Goal: Task Accomplishment & Management: Complete application form

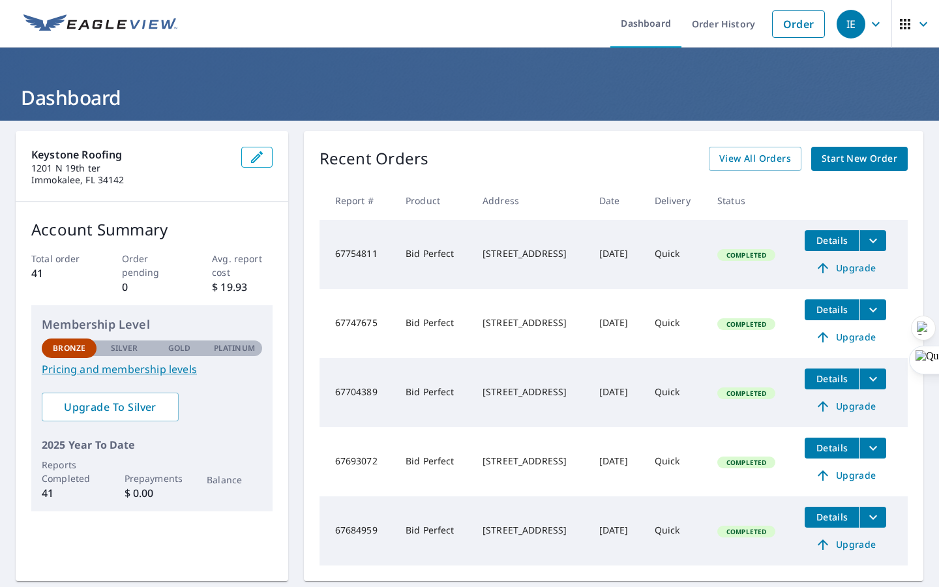
click at [832, 245] on span "Details" at bounding box center [832, 240] width 39 height 12
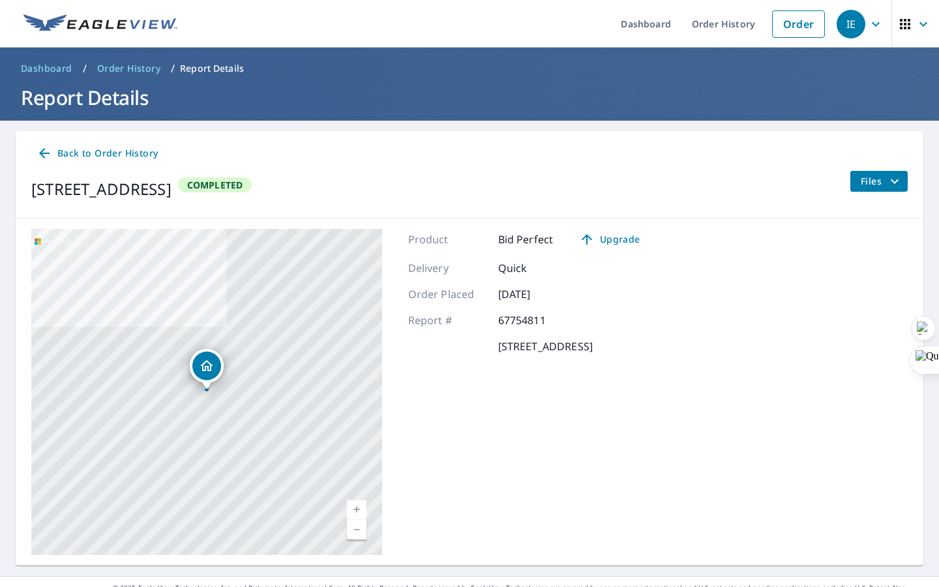
scroll to position [22, 0]
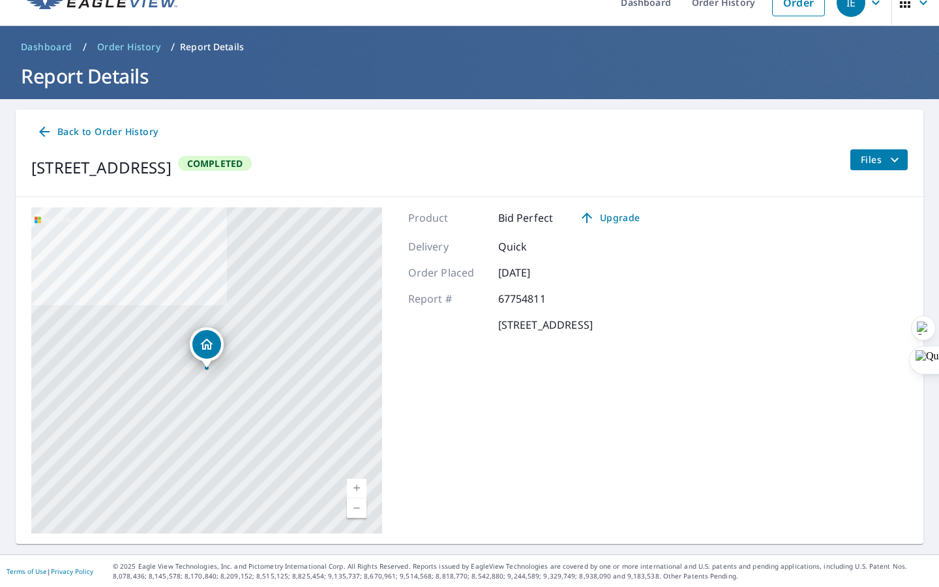
click at [884, 165] on span "Files" at bounding box center [882, 160] width 42 height 16
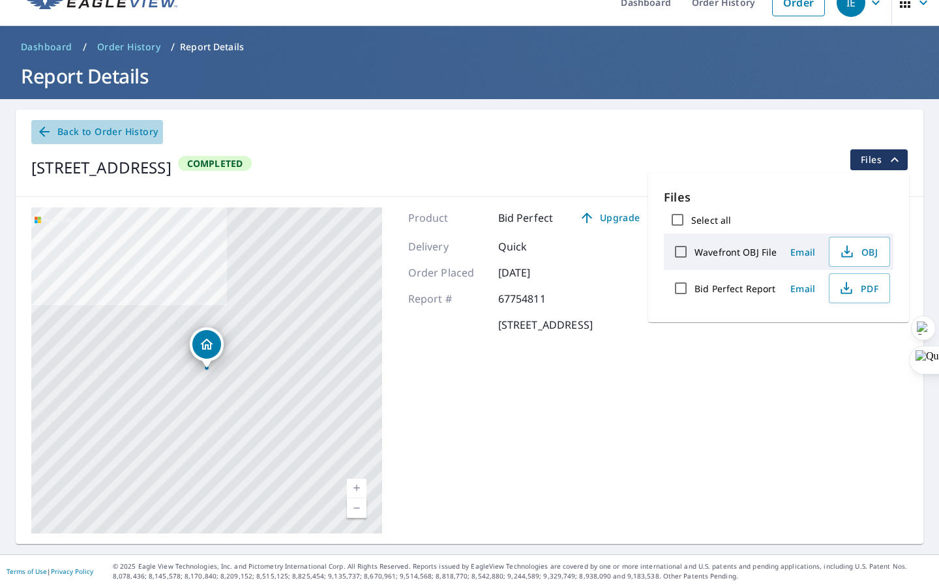
click at [72, 139] on span "Back to Order History" at bounding box center [97, 132] width 121 height 16
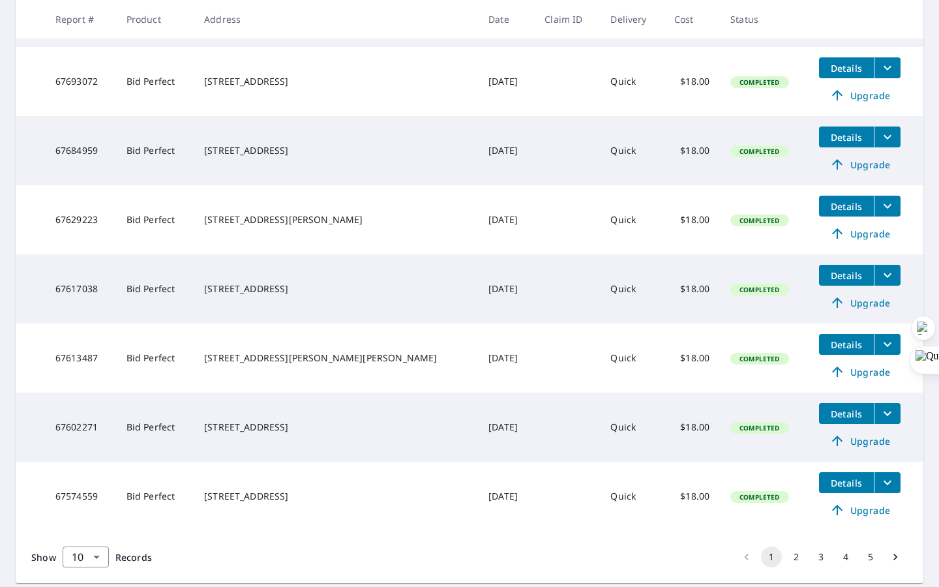
scroll to position [489, 0]
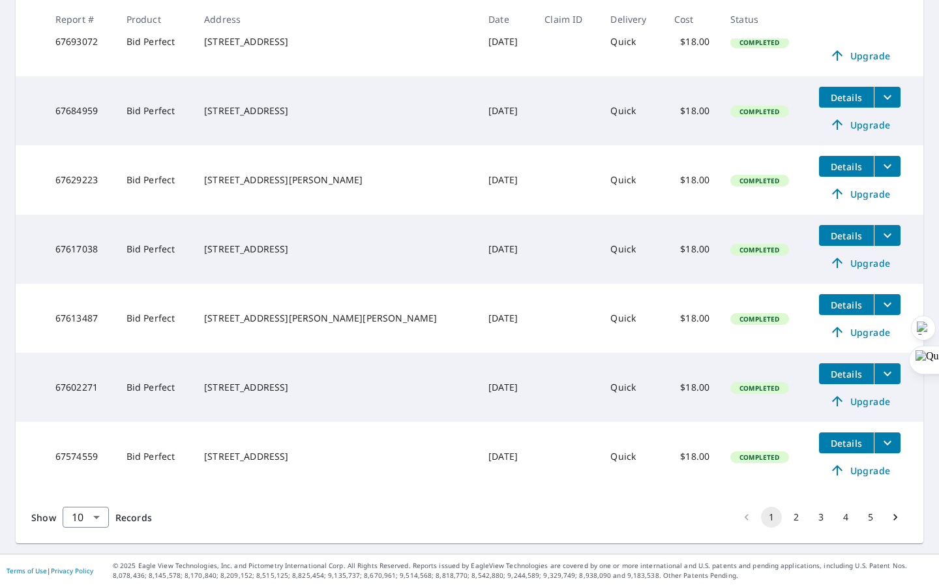
click at [796, 520] on button "2" at bounding box center [796, 517] width 21 height 21
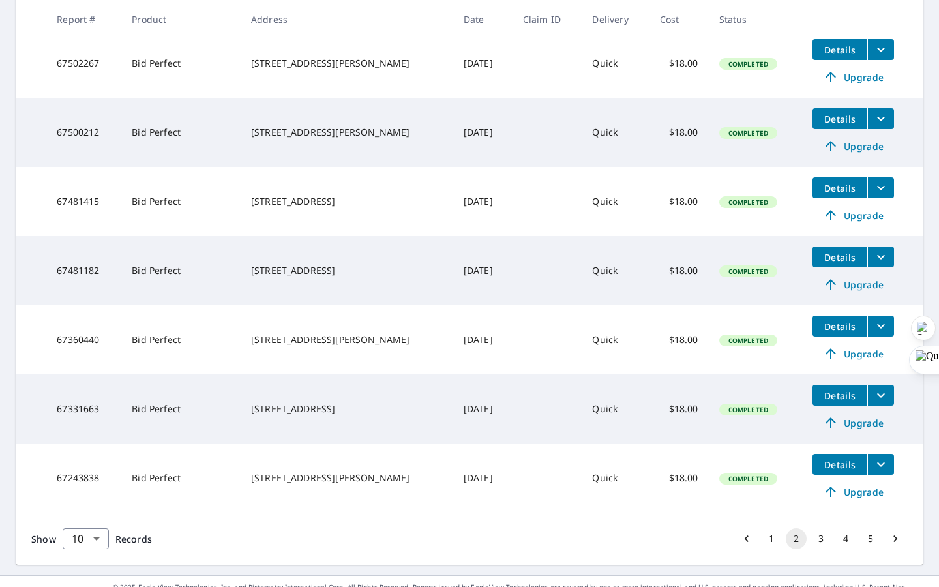
scroll to position [489, 0]
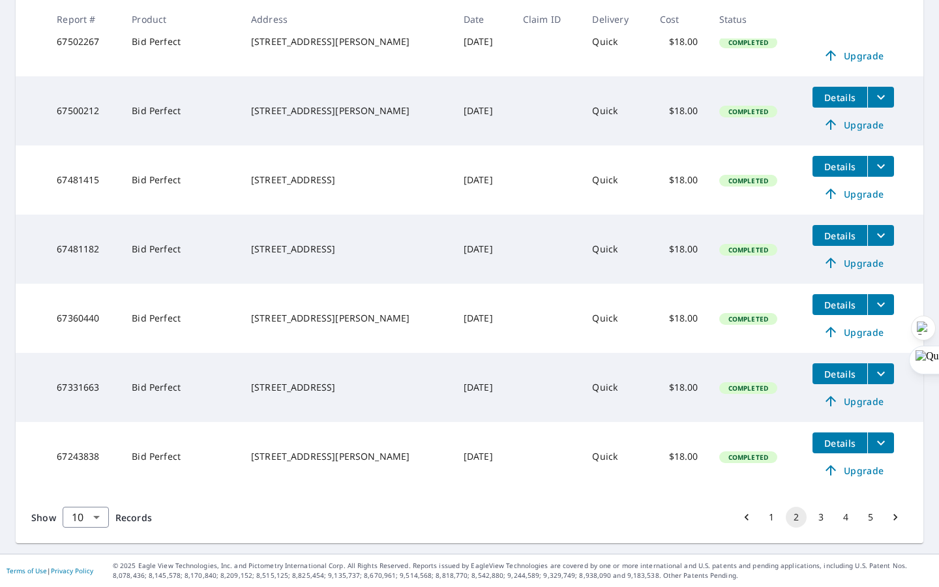
click at [819, 518] on button "3" at bounding box center [821, 517] width 21 height 21
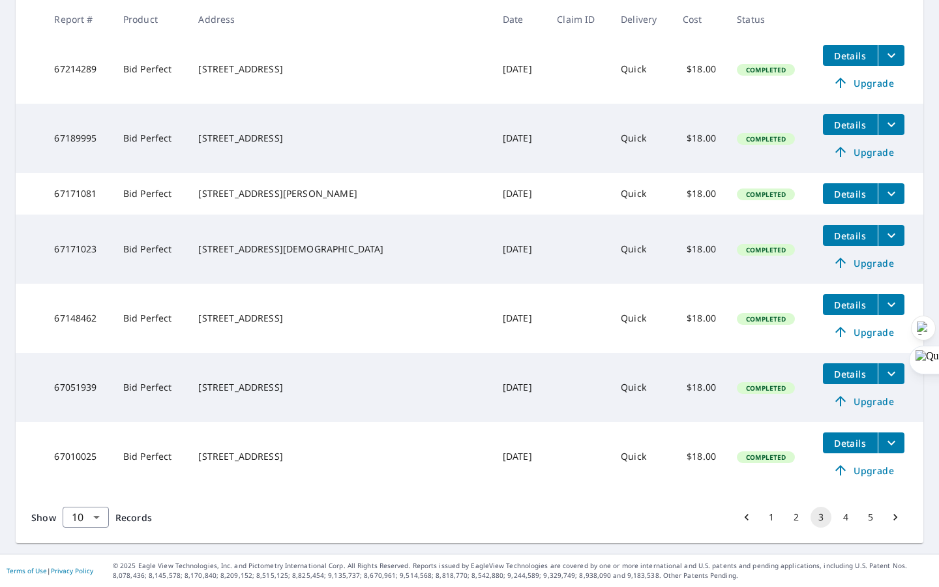
scroll to position [445, 0]
click at [837, 515] on button "4" at bounding box center [845, 517] width 21 height 21
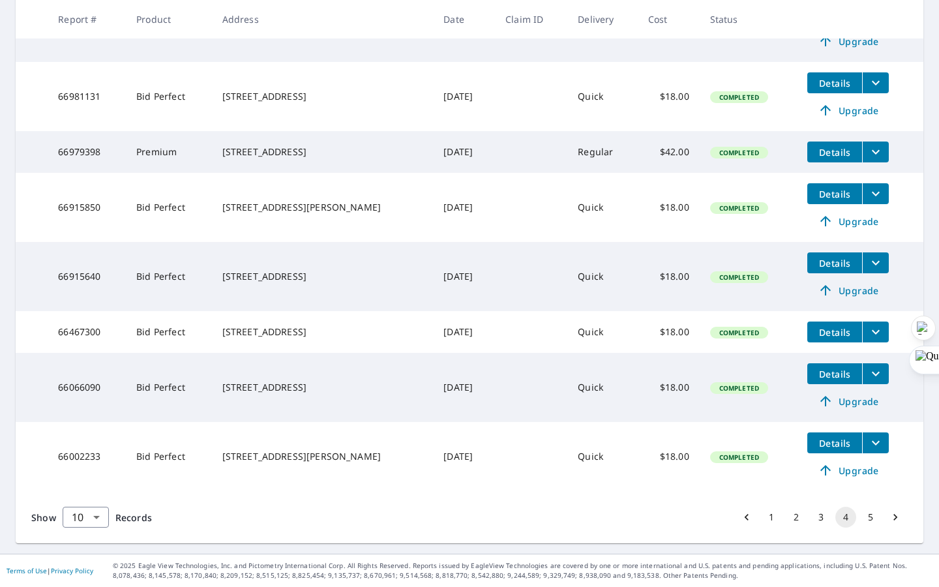
scroll to position [445, 0]
click at [771, 523] on button "1" at bounding box center [771, 517] width 21 height 21
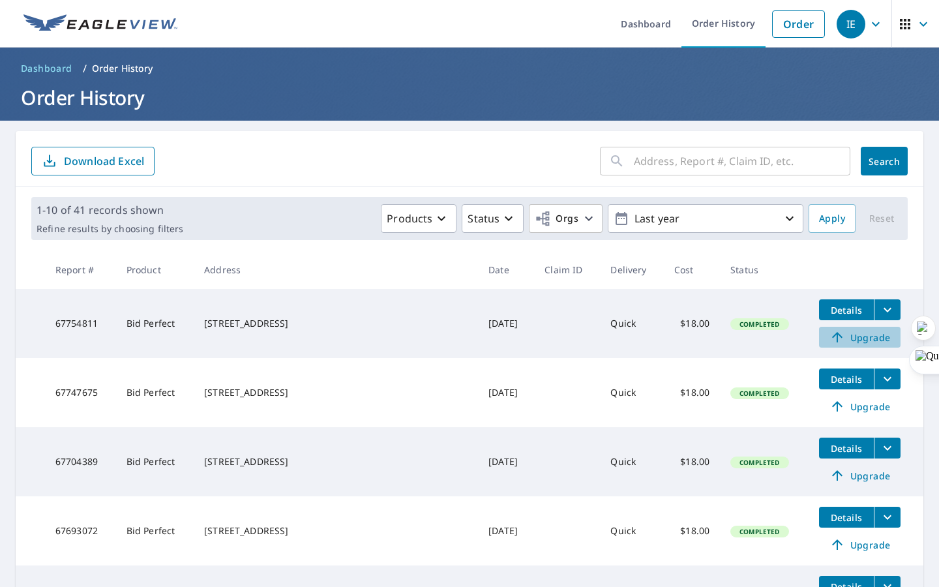
click at [839, 340] on span "Upgrade" at bounding box center [860, 337] width 66 height 16
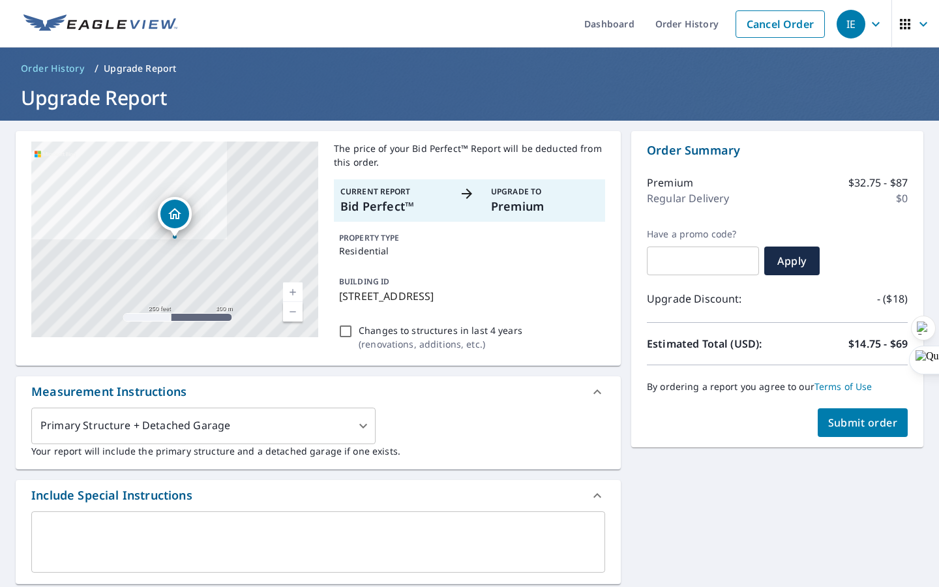
click at [347, 323] on div "Changes to structures in last 4 years ( renovations, additions, etc. )" at bounding box center [469, 337] width 271 height 35
click at [349, 329] on input "Changes to structures in last 4 years ( renovations, additions, etc. )" at bounding box center [346, 331] width 16 height 16
checkbox input "true"
click at [854, 427] on span "Submit order" at bounding box center [863, 422] width 70 height 14
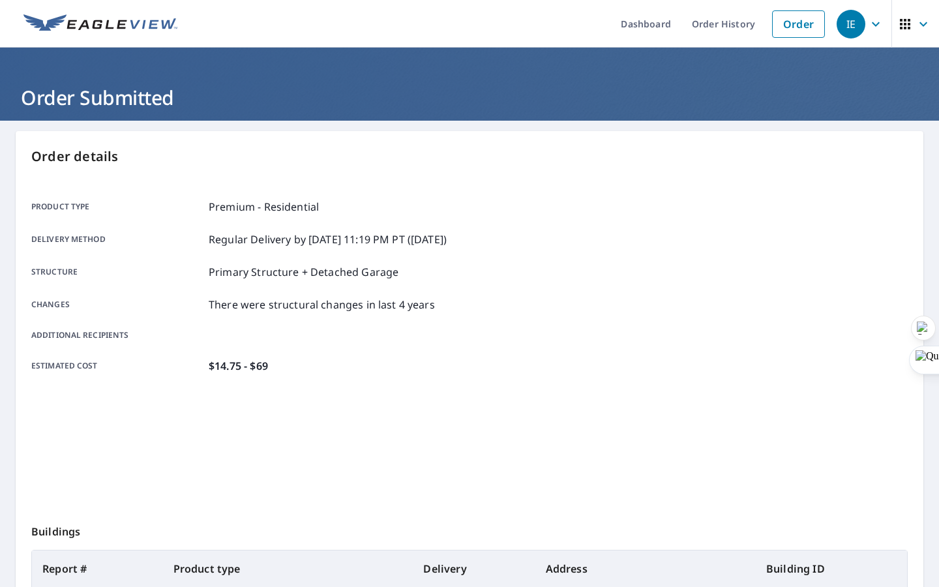
scroll to position [180, 0]
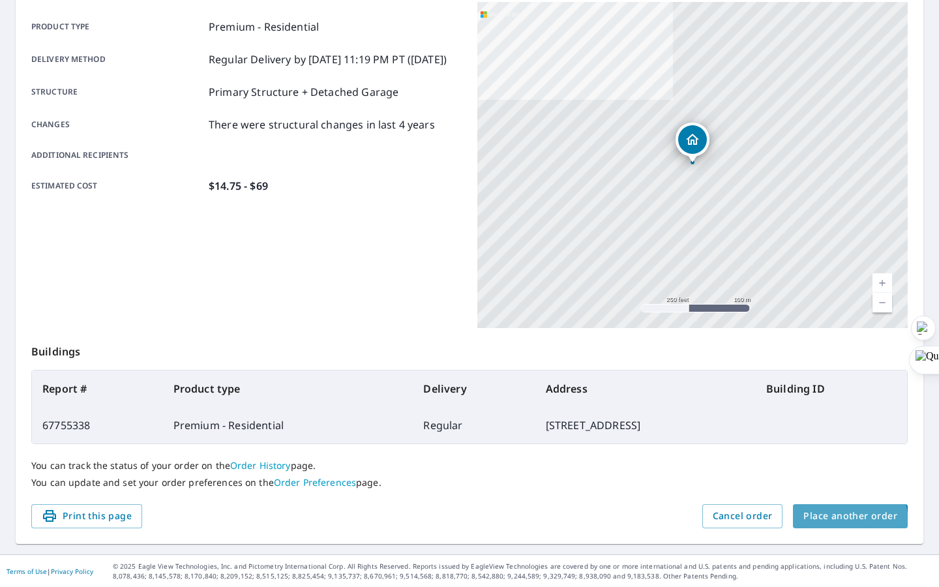
click at [837, 522] on span "Place another order" at bounding box center [850, 516] width 94 height 16
